Goal: Task Accomplishment & Management: Use online tool/utility

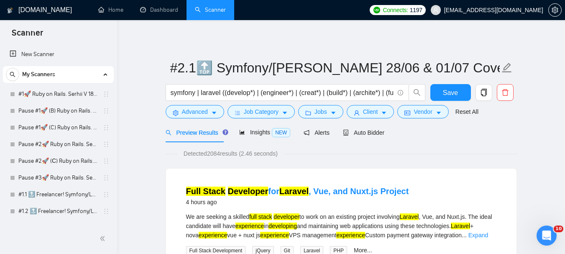
scroll to position [167, 0]
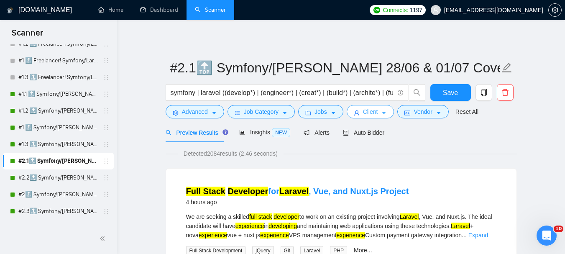
drag, startPoint x: 362, startPoint y: 114, endPoint x: 356, endPoint y: 143, distance: 29.2
click at [363, 114] on span "Client" at bounding box center [370, 111] width 15 height 9
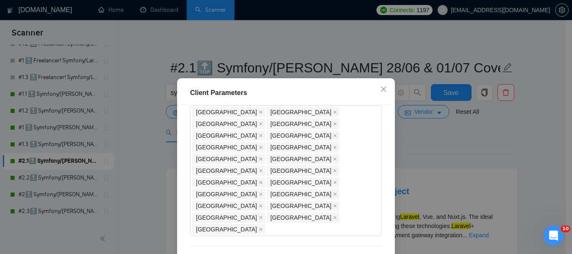
scroll to position [63, 0]
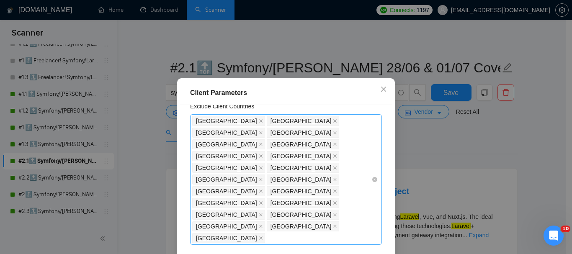
click at [331, 170] on div "[GEOGRAPHIC_DATA] [GEOGRAPHIC_DATA] [GEOGRAPHIC_DATA] [GEOGRAPHIC_DATA] [GEOGRA…" at bounding box center [281, 179] width 179 height 129
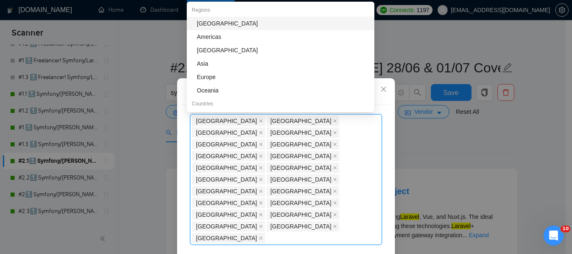
click at [233, 27] on div "[GEOGRAPHIC_DATA]" at bounding box center [283, 23] width 172 height 9
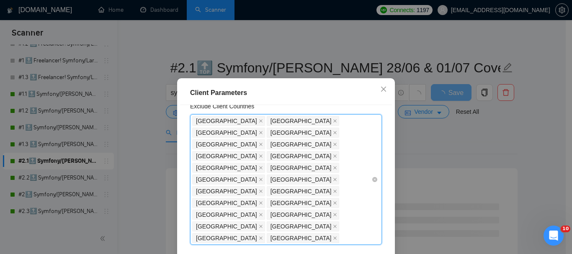
paste input "[GEOGRAPHIC_DATA]"
type input "[GEOGRAPHIC_DATA]"
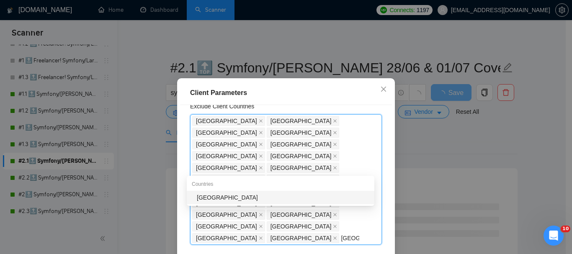
click at [300, 196] on div "[GEOGRAPHIC_DATA]" at bounding box center [283, 197] width 172 height 9
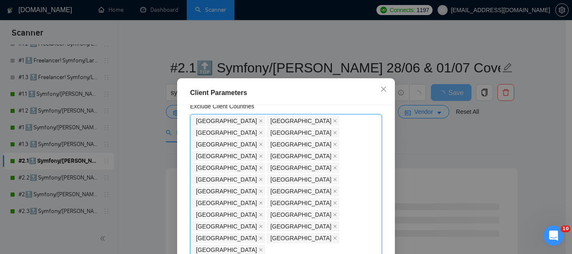
paste input "[GEOGRAPHIC_DATA]"
type input "[GEOGRAPHIC_DATA]"
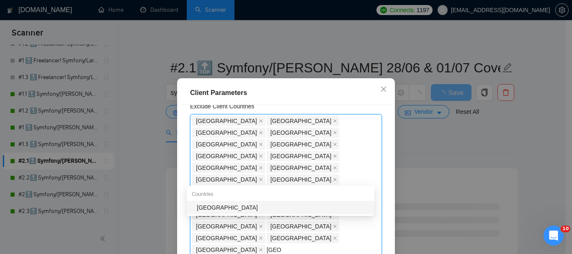
click at [221, 203] on div "[GEOGRAPHIC_DATA]" at bounding box center [283, 207] width 172 height 9
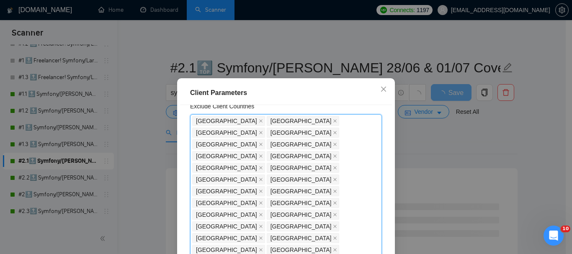
paste input "[GEOGRAPHIC_DATA]"
type input "[GEOGRAPHIC_DATA]"
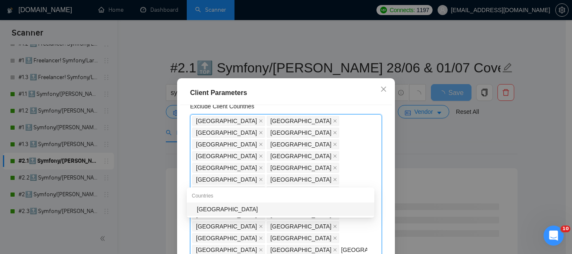
click at [227, 206] on div "[GEOGRAPHIC_DATA]" at bounding box center [283, 209] width 172 height 9
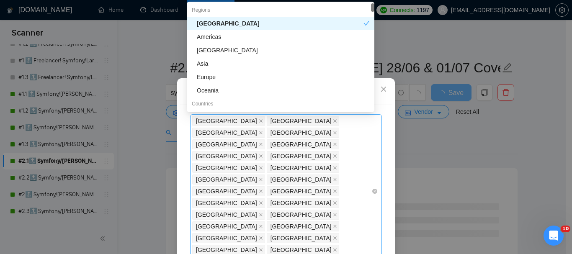
paste input "[GEOGRAPHIC_DATA]"
type input "[GEOGRAPHIC_DATA]"
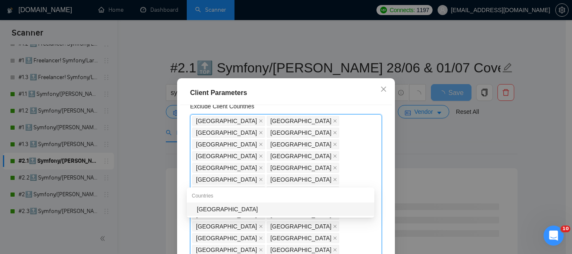
click at [250, 208] on div "[GEOGRAPHIC_DATA]" at bounding box center [283, 209] width 172 height 9
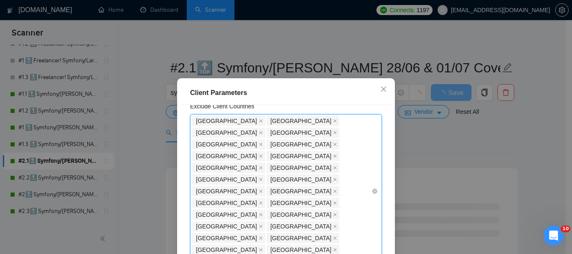
paste input "[GEOGRAPHIC_DATA]"
type input "[GEOGRAPHIC_DATA]"
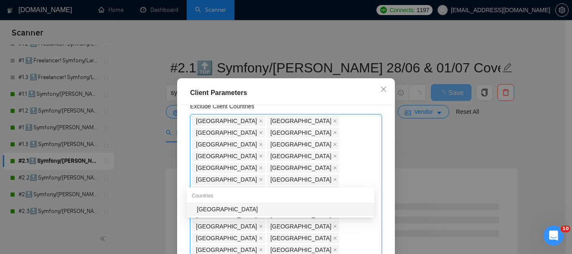
click at [268, 216] on div "[GEOGRAPHIC_DATA]" at bounding box center [280, 209] width 187 height 13
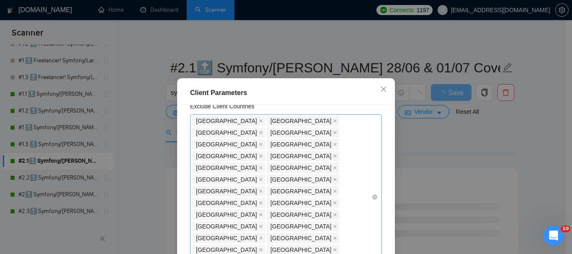
paste input "[GEOGRAPHIC_DATA]"
type input "[GEOGRAPHIC_DATA]"
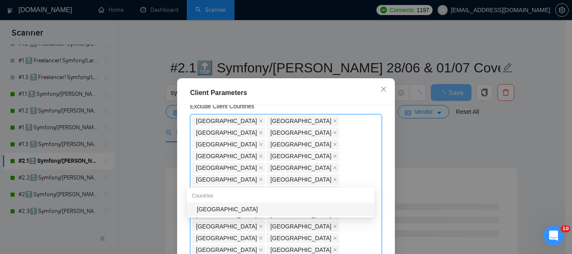
click at [286, 207] on div "[GEOGRAPHIC_DATA]" at bounding box center [283, 209] width 172 height 9
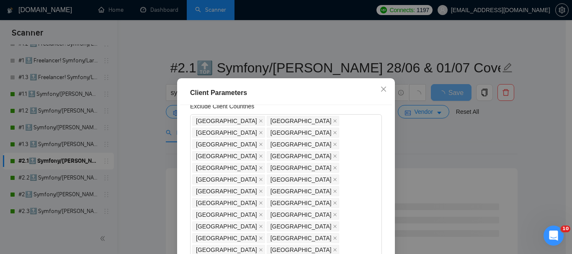
paste input "[GEOGRAPHIC_DATA]"
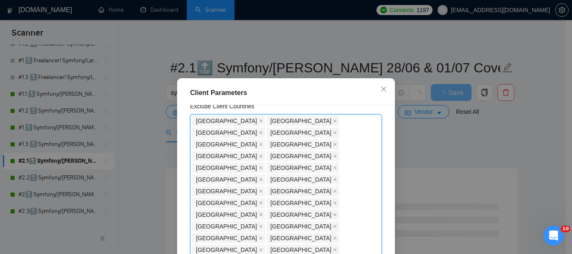
type input "[GEOGRAPHIC_DATA]"
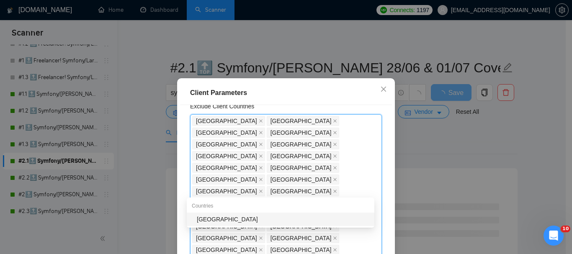
click at [208, 214] on div "[GEOGRAPHIC_DATA]" at bounding box center [280, 219] width 187 height 13
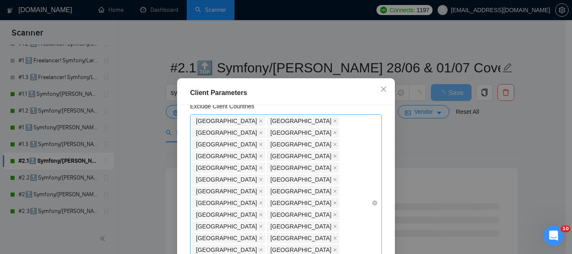
paste input "[GEOGRAPHIC_DATA]"
type input "[GEOGRAPHIC_DATA]"
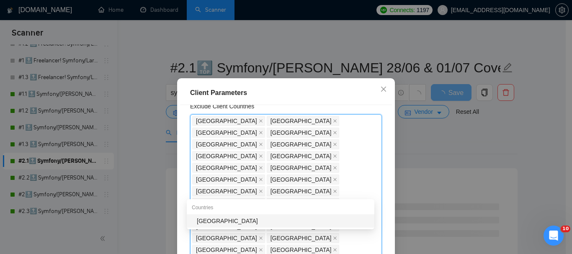
click at [225, 219] on div "[GEOGRAPHIC_DATA]" at bounding box center [283, 220] width 172 height 9
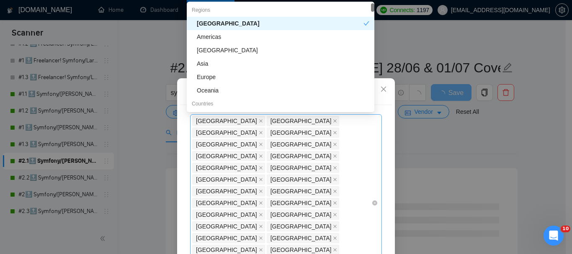
paste input "[GEOGRAPHIC_DATA]"
type input "[GEOGRAPHIC_DATA]"
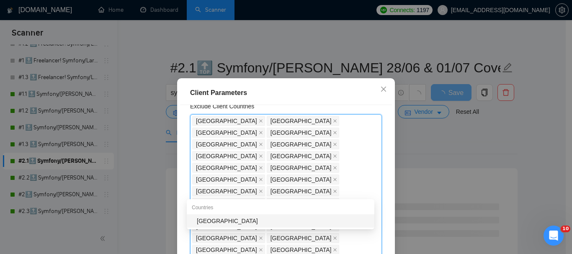
click at [260, 221] on div "[GEOGRAPHIC_DATA]" at bounding box center [283, 220] width 172 height 9
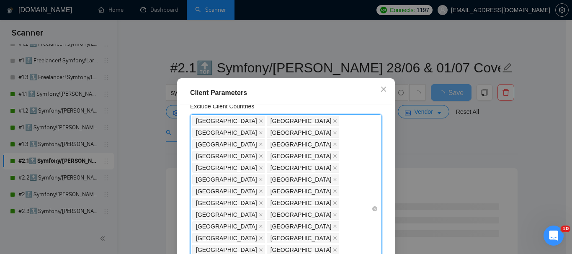
paste input "[GEOGRAPHIC_DATA]"
type input "[GEOGRAPHIC_DATA]"
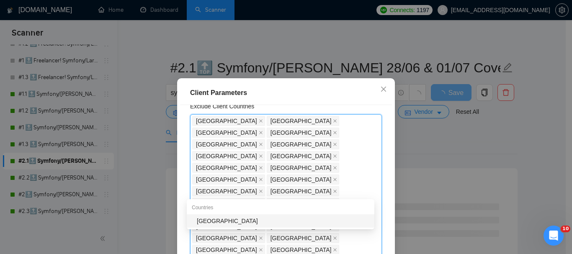
drag, startPoint x: 291, startPoint y: 221, endPoint x: 349, endPoint y: 221, distance: 57.3
click at [291, 221] on div "[GEOGRAPHIC_DATA]" at bounding box center [283, 220] width 172 height 9
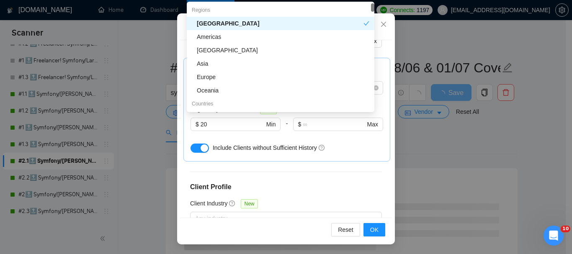
scroll to position [65, 0]
click at [371, 229] on span "OK" at bounding box center [374, 229] width 8 height 9
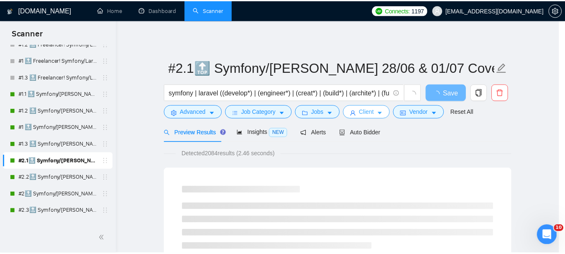
scroll to position [0, 0]
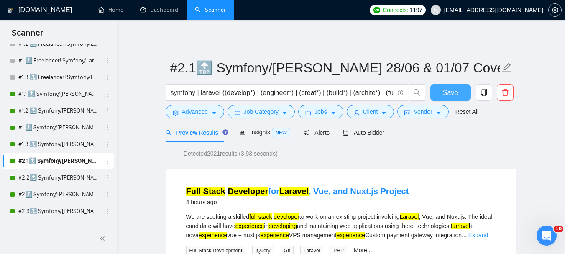
click at [453, 96] on span "Save" at bounding box center [450, 92] width 15 height 10
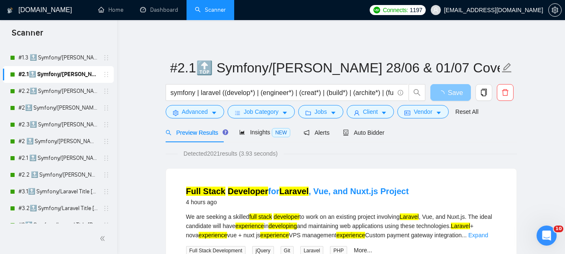
scroll to position [251, 0]
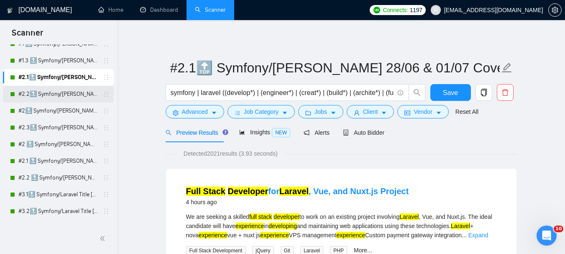
click at [77, 88] on link "#2.2🔝 Symfony/[PERSON_NAME] 28/06 & 01/07 CoverLetter changed+10/07 P.S. added" at bounding box center [58, 94] width 80 height 17
